Goal: Task Accomplishment & Management: Use online tool/utility

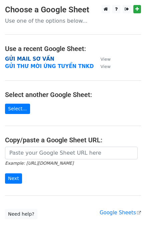
click at [38, 58] on strong "GỬI MAIL SƠ VẤN" at bounding box center [29, 59] width 49 height 6
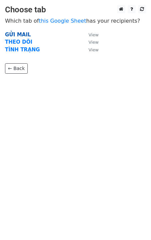
click at [13, 32] on strong "GỬI MAIL" at bounding box center [18, 35] width 26 height 6
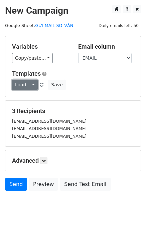
click at [24, 83] on link "Load..." at bounding box center [25, 85] width 26 height 10
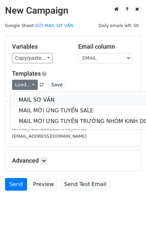
click at [34, 98] on link "MAIL SƠ VẤN" at bounding box center [89, 100] width 156 height 11
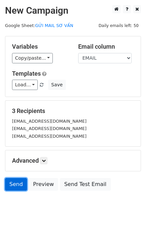
click at [12, 185] on link "Send" at bounding box center [16, 184] width 22 height 13
